Goal: Information Seeking & Learning: Learn about a topic

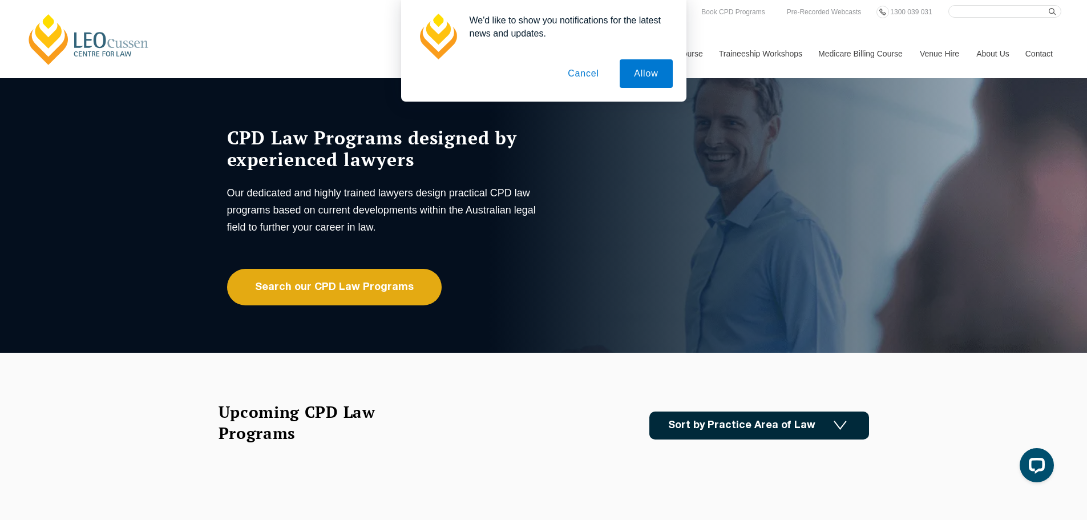
click at [588, 78] on button "Cancel" at bounding box center [583, 73] width 60 height 29
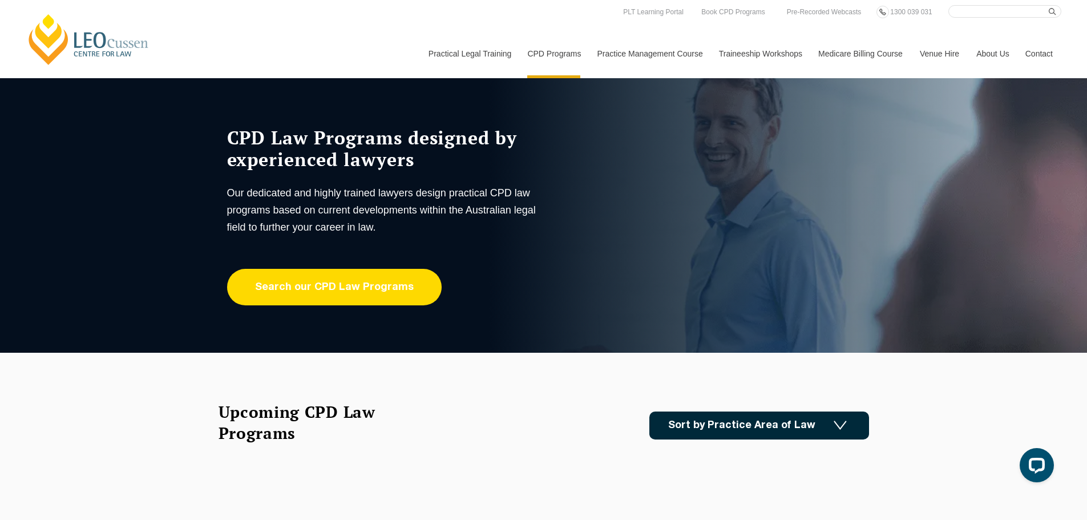
click at [300, 288] on link "Search our CPD Law Programs" at bounding box center [334, 287] width 215 height 37
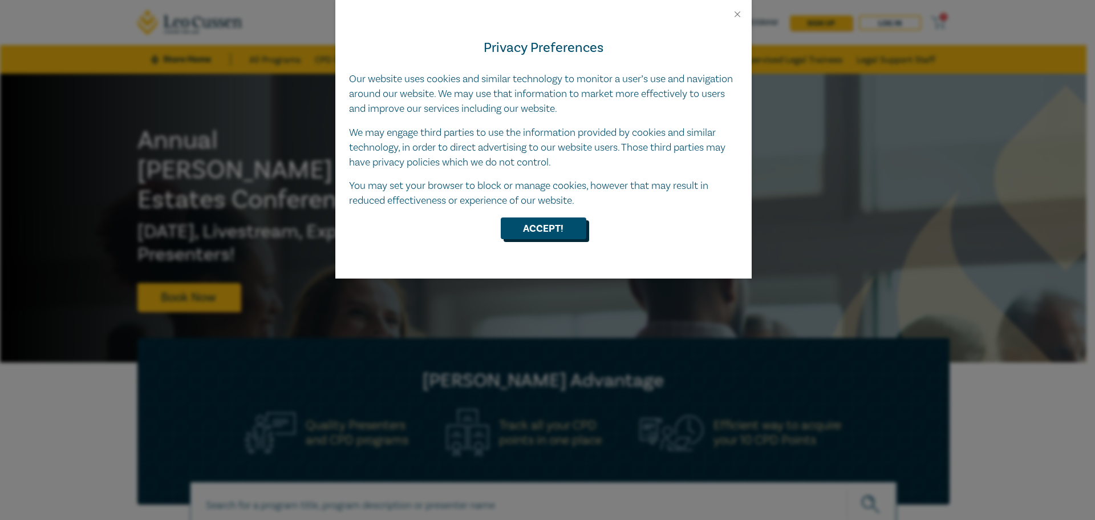
click at [524, 238] on button "Accept!" at bounding box center [544, 228] width 86 height 22
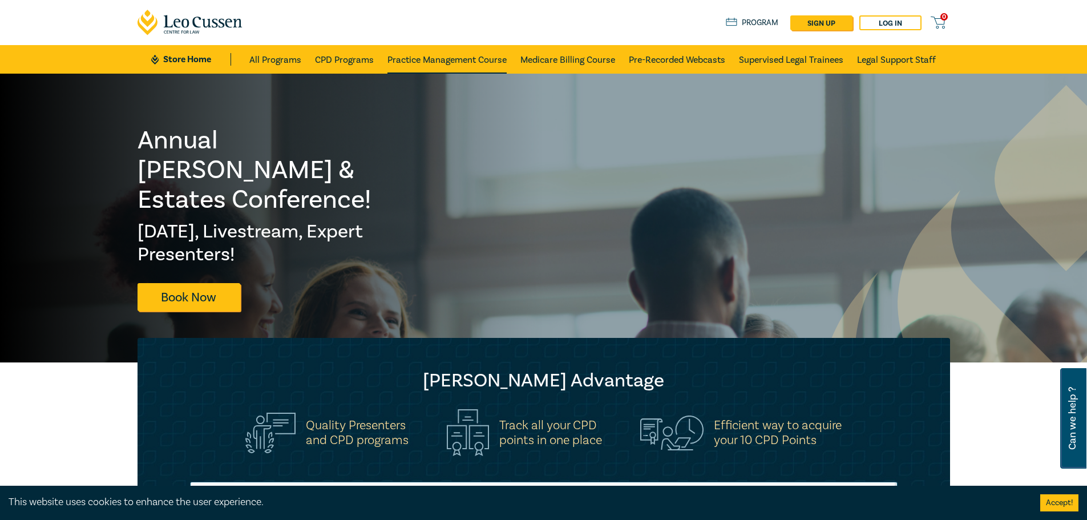
click at [415, 62] on link "Practice Management Course" at bounding box center [446, 59] width 119 height 29
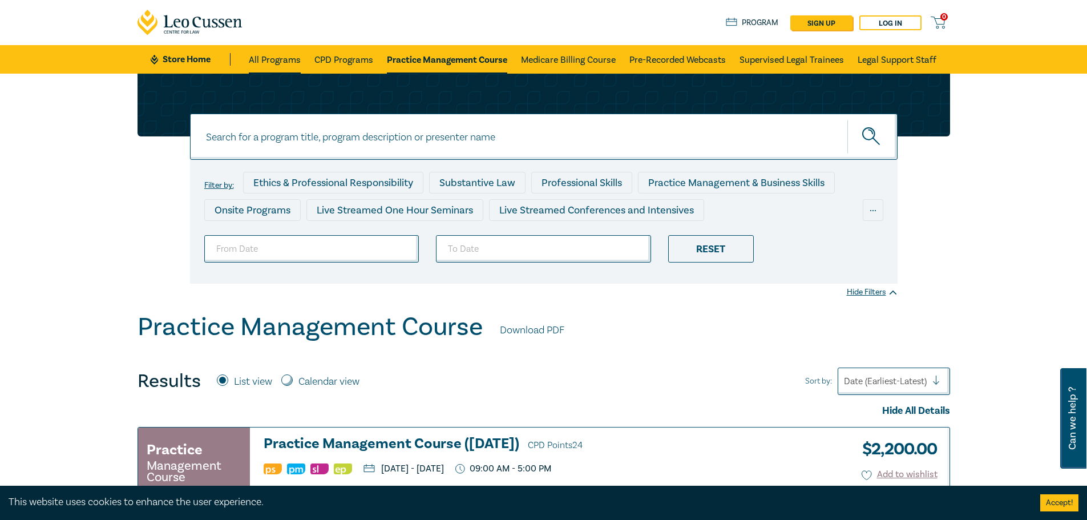
click at [287, 60] on link "All Programs" at bounding box center [275, 59] width 52 height 29
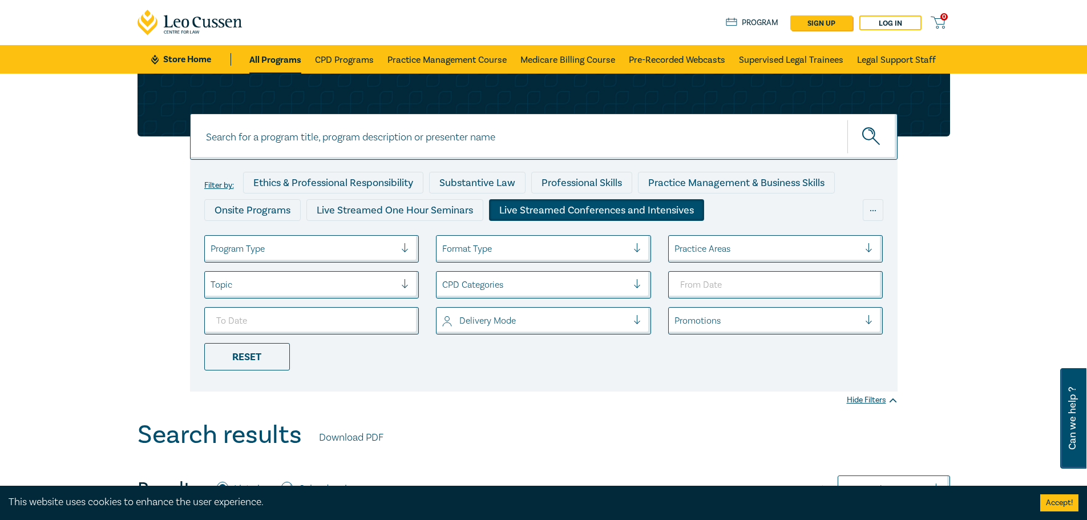
click at [611, 213] on div "Live Streamed Conferences and Intensives" at bounding box center [596, 210] width 215 height 22
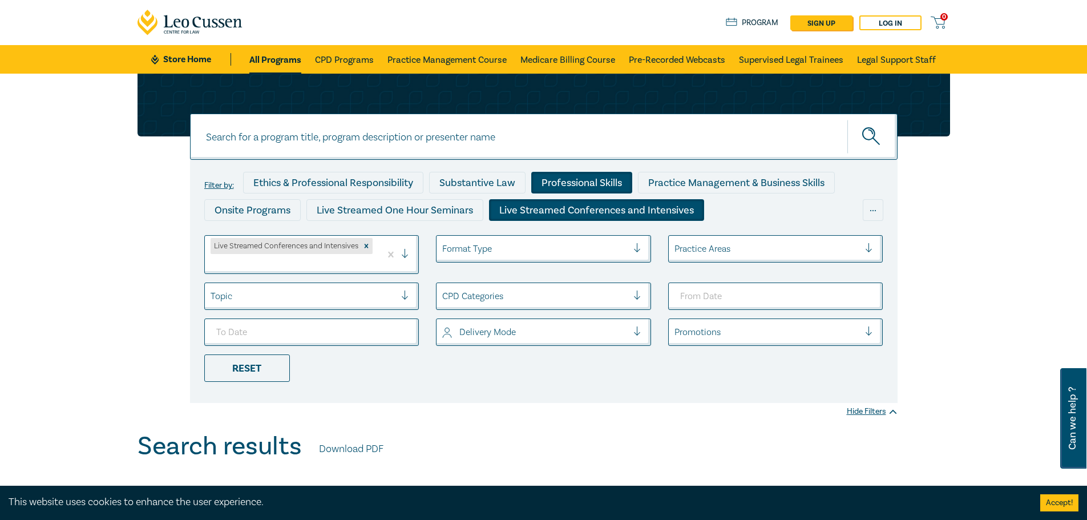
click at [574, 185] on div "Professional Skills" at bounding box center [581, 183] width 101 height 22
click at [578, 211] on div "Live Streamed Conferences and Intensives" at bounding box center [596, 210] width 215 height 22
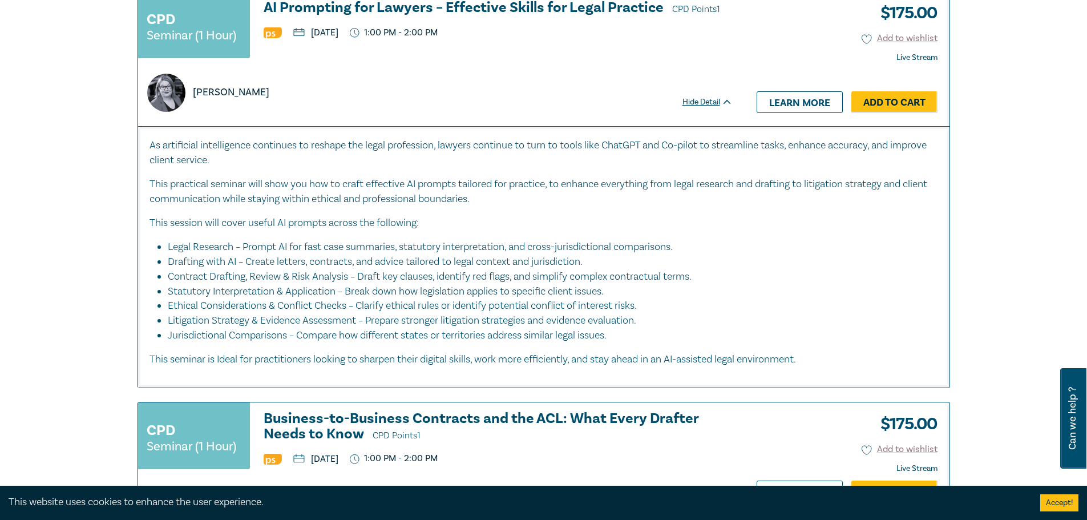
scroll to position [3252, 0]
